Goal: Information Seeking & Learning: Understand process/instructions

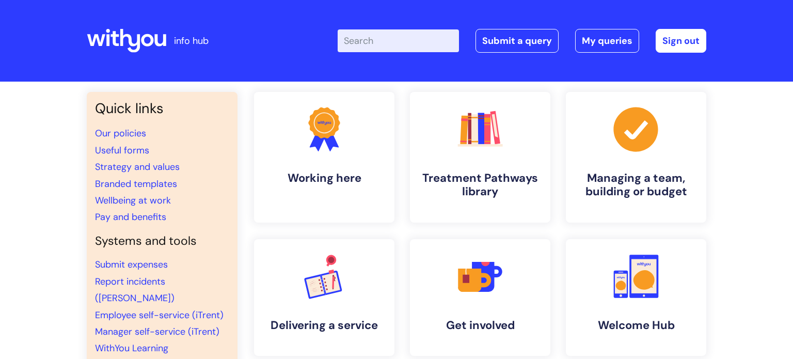
click at [389, 44] on input "Enter your search term here..." at bounding box center [397, 40] width 121 height 23
type input "my jou"
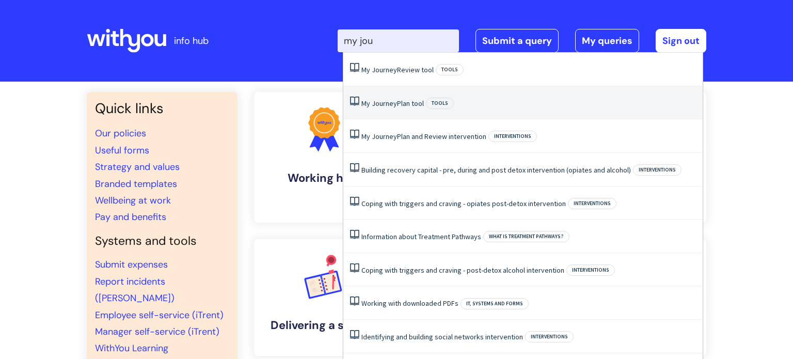
click at [399, 106] on link "My Journey Plan tool" at bounding box center [392, 103] width 62 height 9
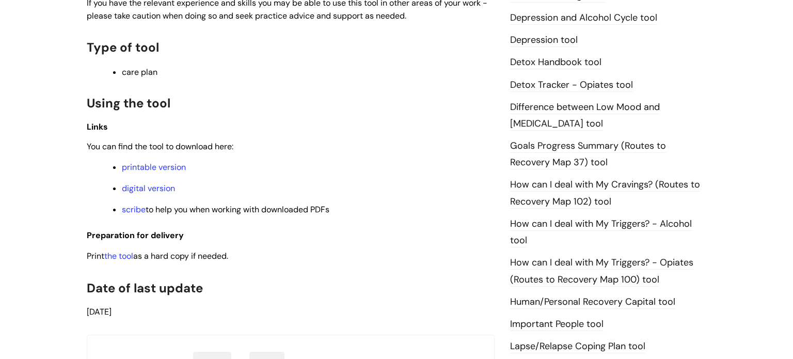
scroll to position [627, 0]
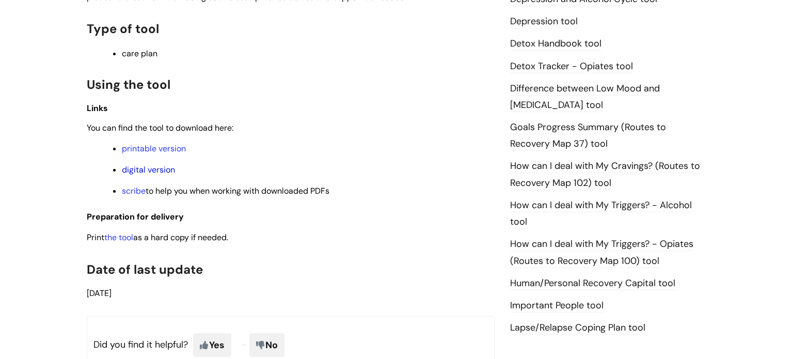
click at [150, 171] on link "digital version" at bounding box center [148, 169] width 53 height 11
